Goal: Task Accomplishment & Management: Use online tool/utility

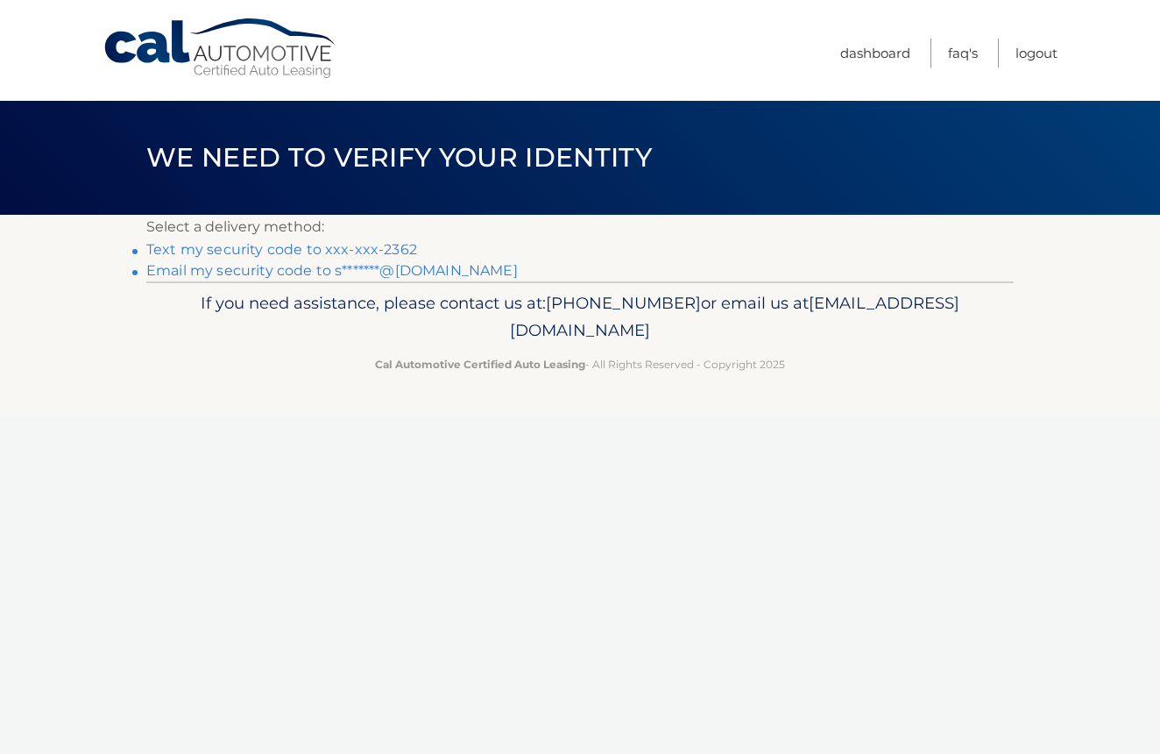
click at [388, 250] on link "Text my security code to xxx-xxx-2362" at bounding box center [281, 249] width 271 height 17
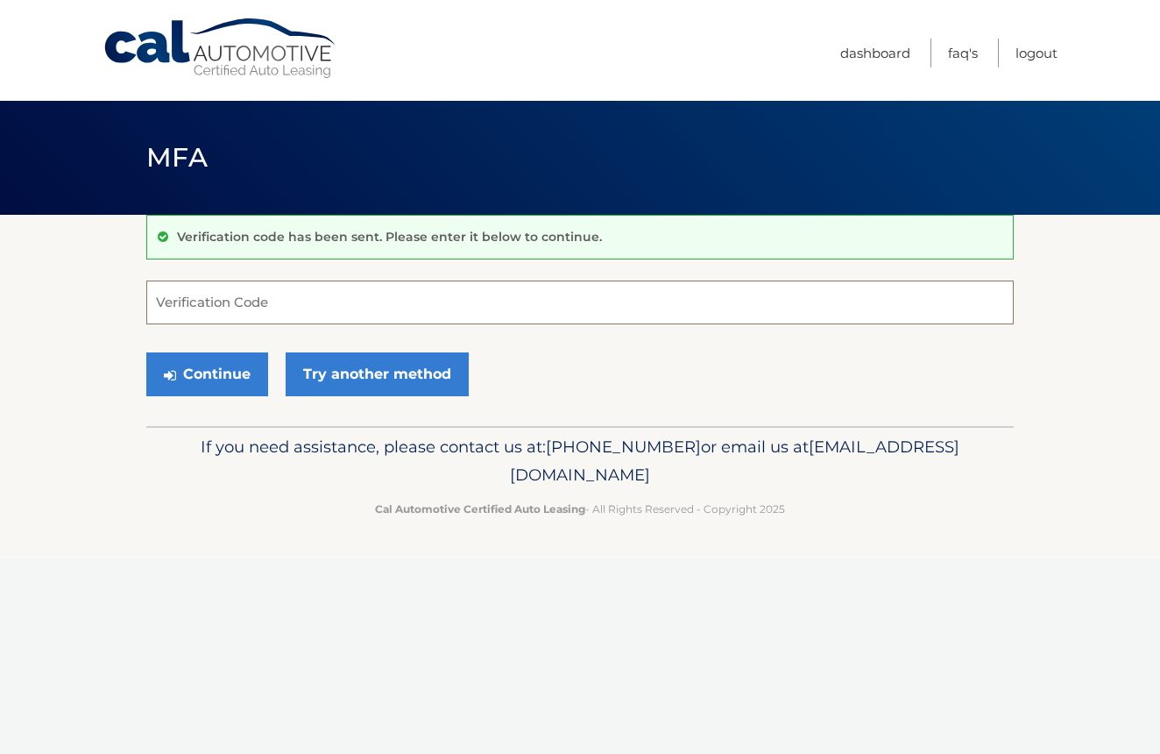
click at [332, 312] on input "Verification Code" at bounding box center [580, 302] width 868 height 44
type input "500279"
click at [224, 379] on button "Continue" at bounding box center [207, 374] width 122 height 44
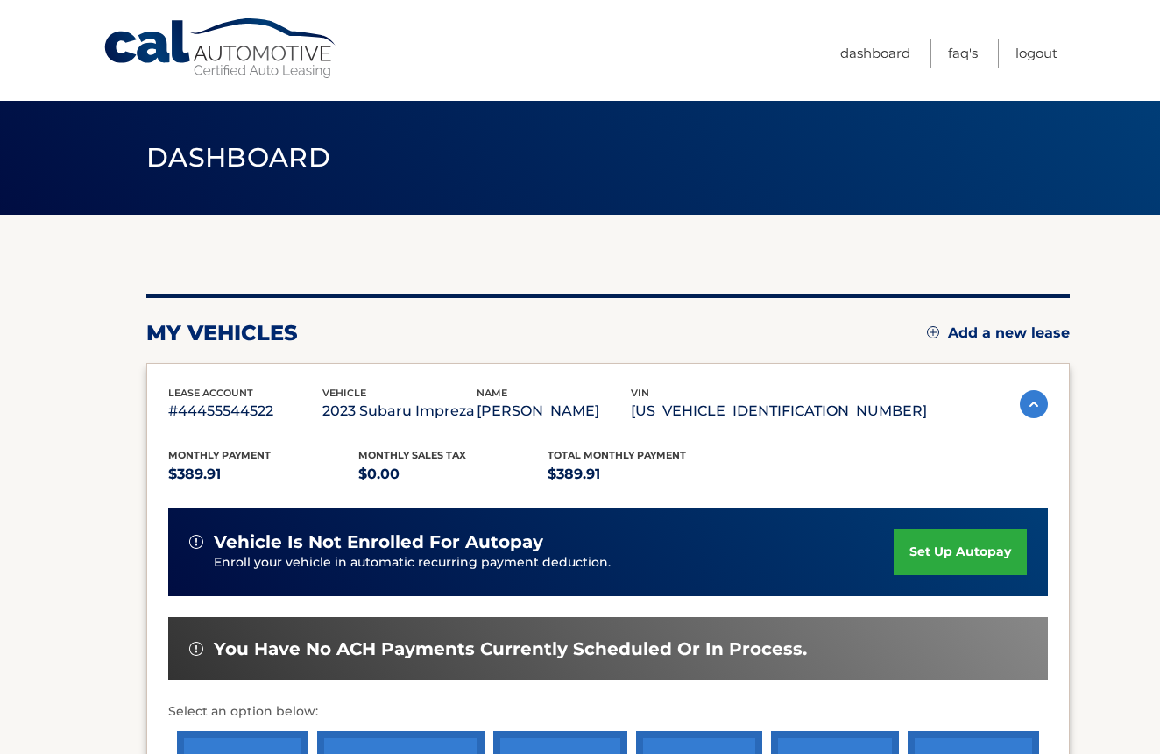
click at [1106, 649] on section "my vehicles Add a new lease lease account #44455544522 vehicle 2023 Subaru Impr…" at bounding box center [580, 572] width 1160 height 714
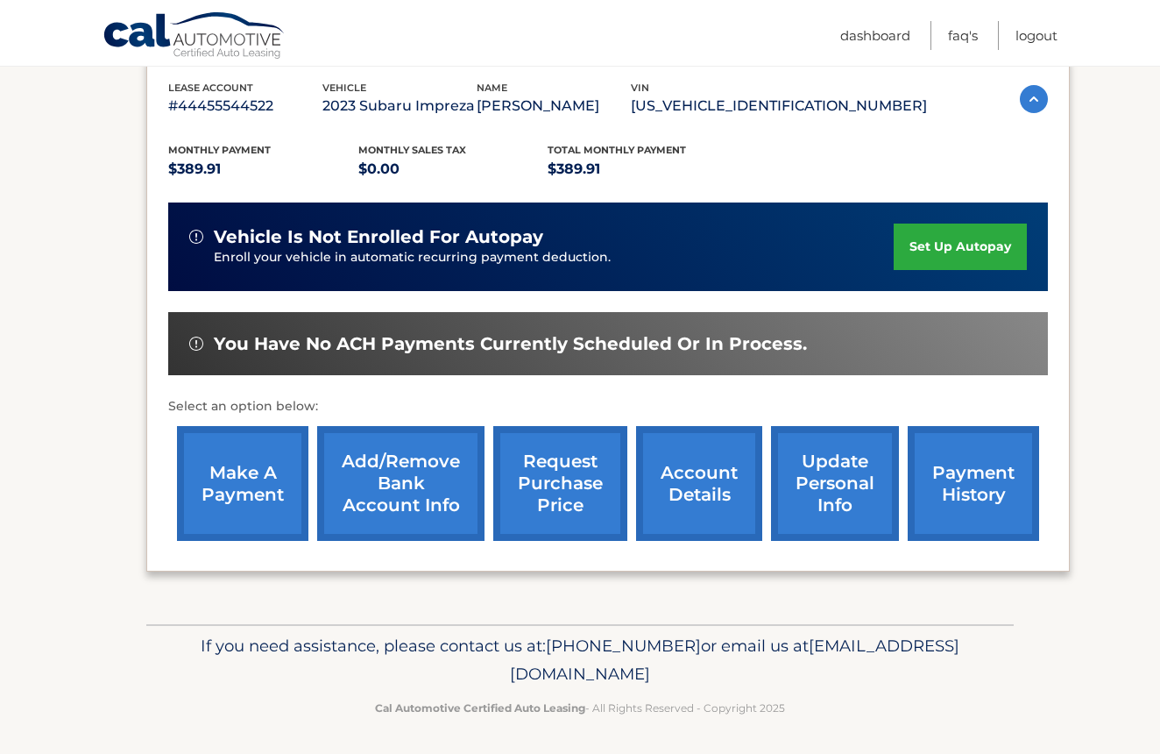
scroll to position [304, 0]
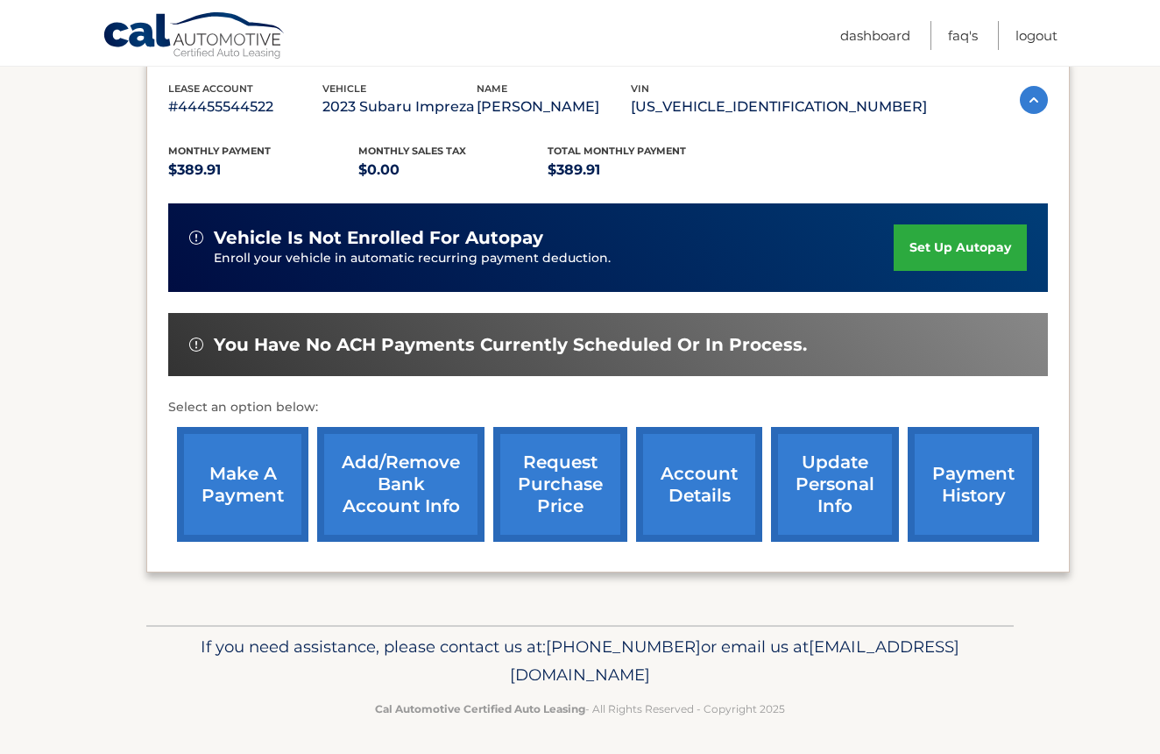
click at [252, 473] on link "make a payment" at bounding box center [242, 484] width 131 height 115
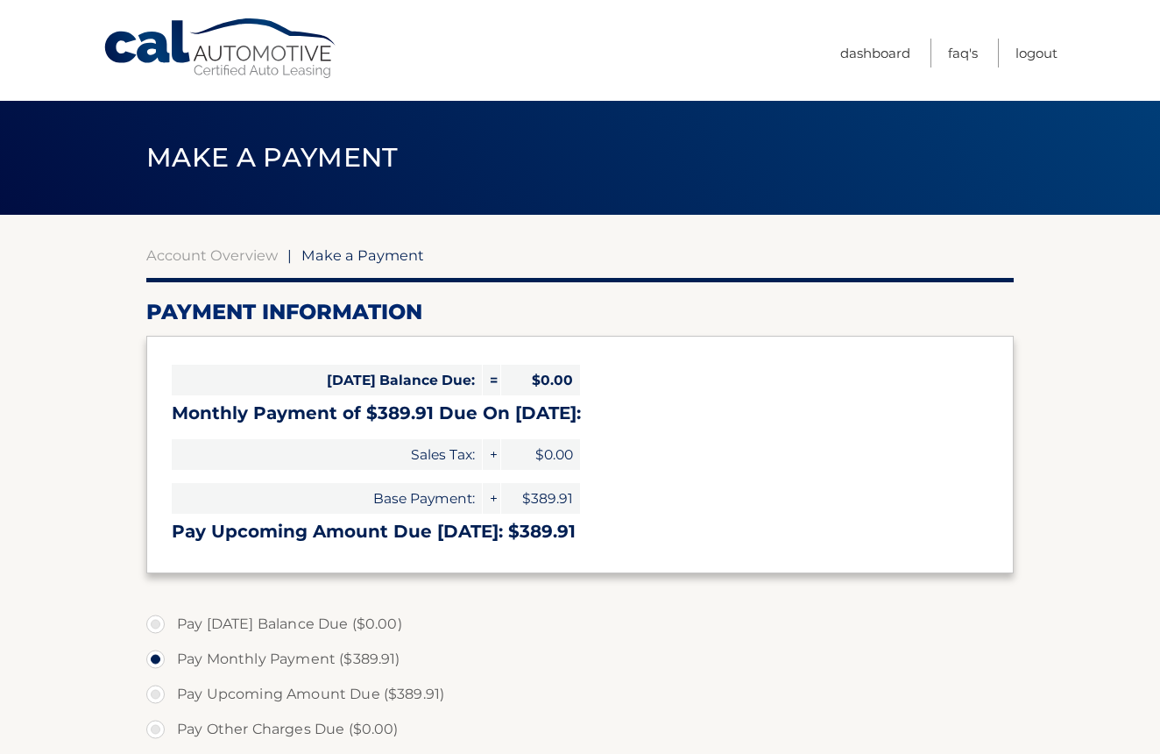
select select "NTc5M2UyZWMtNDg2OS00Nzk0LTgwM2ItZjNhZDA3ZWFlNzU4"
click at [154, 698] on label "Pay Upcoming Amount Due ($389.91)" at bounding box center [580, 694] width 868 height 35
click at [154, 698] on input "Pay Upcoming Amount Due ($389.91)" at bounding box center [162, 691] width 18 height 28
radio input "true"
click at [708, 624] on label "Pay Today's Balance Due ($0.00)" at bounding box center [580, 623] width 868 height 35
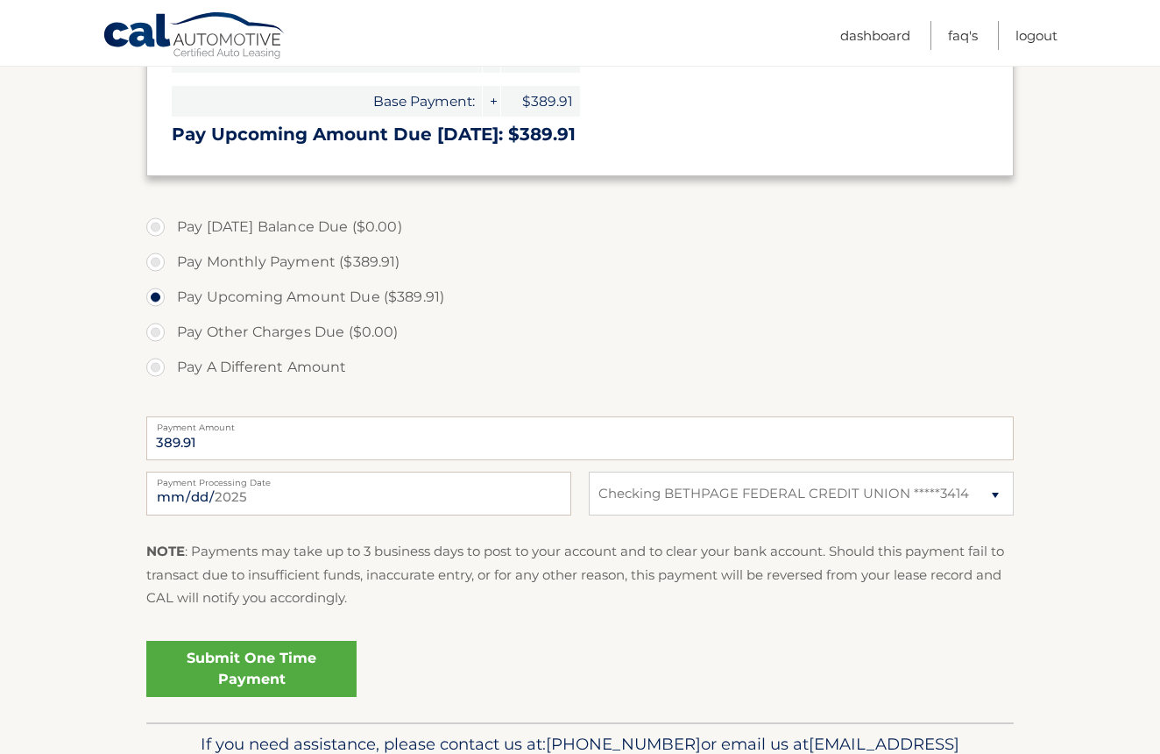
scroll to position [404, 0]
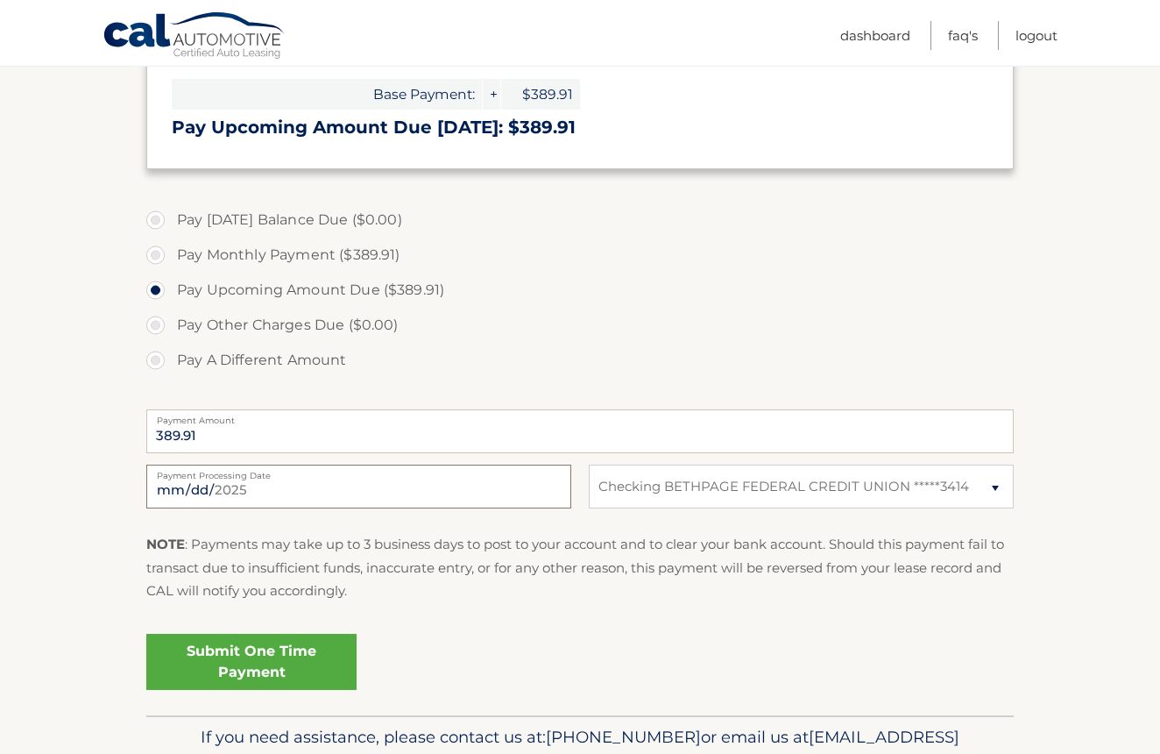
click at [185, 489] on input "2025-10-01" at bounding box center [358, 486] width 425 height 44
type input "2025-10-17"
click at [293, 655] on link "Submit One Time Payment" at bounding box center [251, 662] width 210 height 56
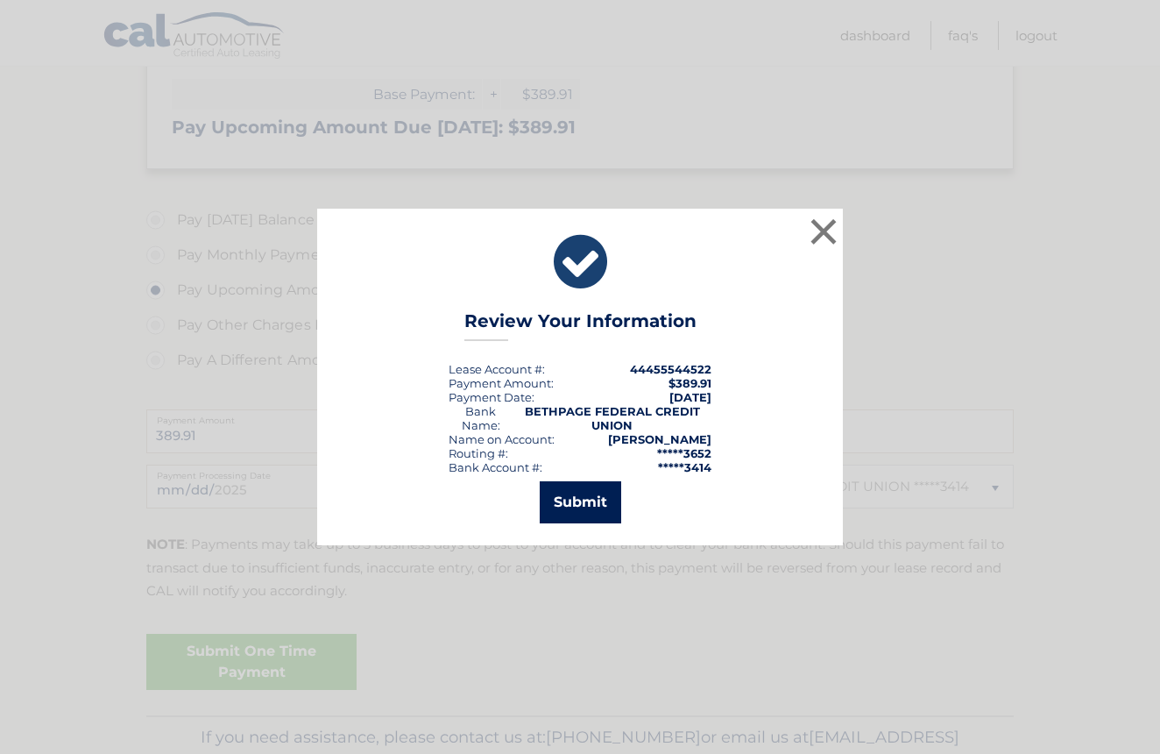
click at [568, 505] on button "Submit" at bounding box center [581, 502] width 82 height 42
